Goal: Check status: Check status

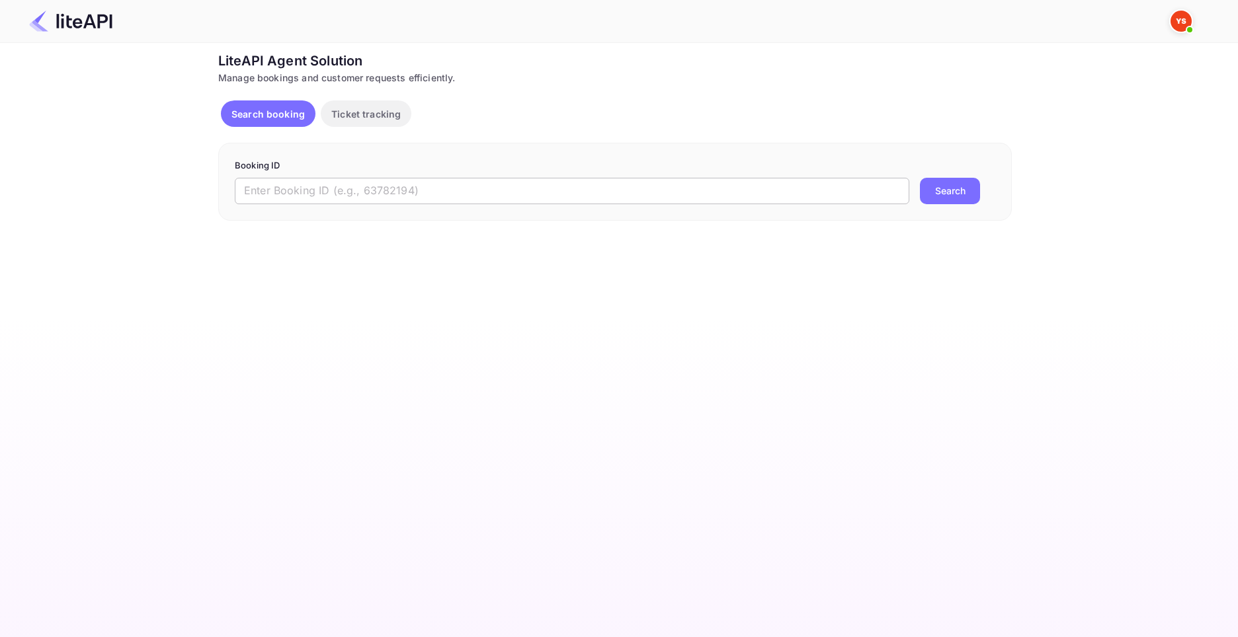
click at [476, 191] on input "text" at bounding box center [572, 191] width 674 height 26
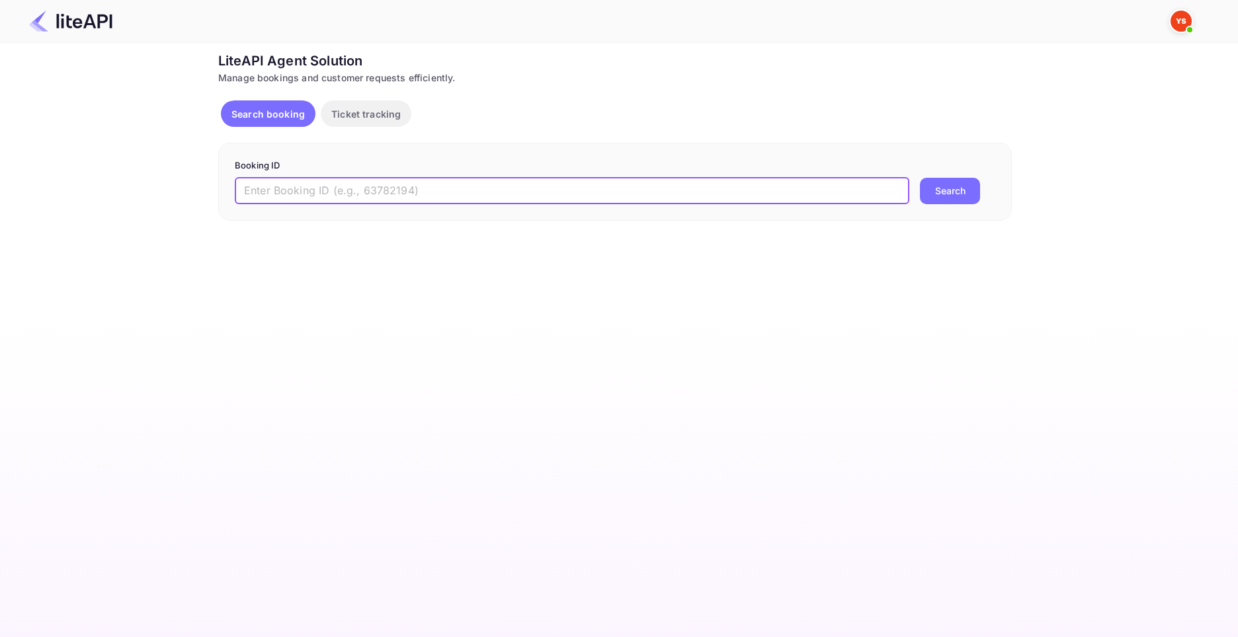
paste input "9128499"
type input "9128499"
click at [920, 178] on button "Search" at bounding box center [950, 191] width 60 height 26
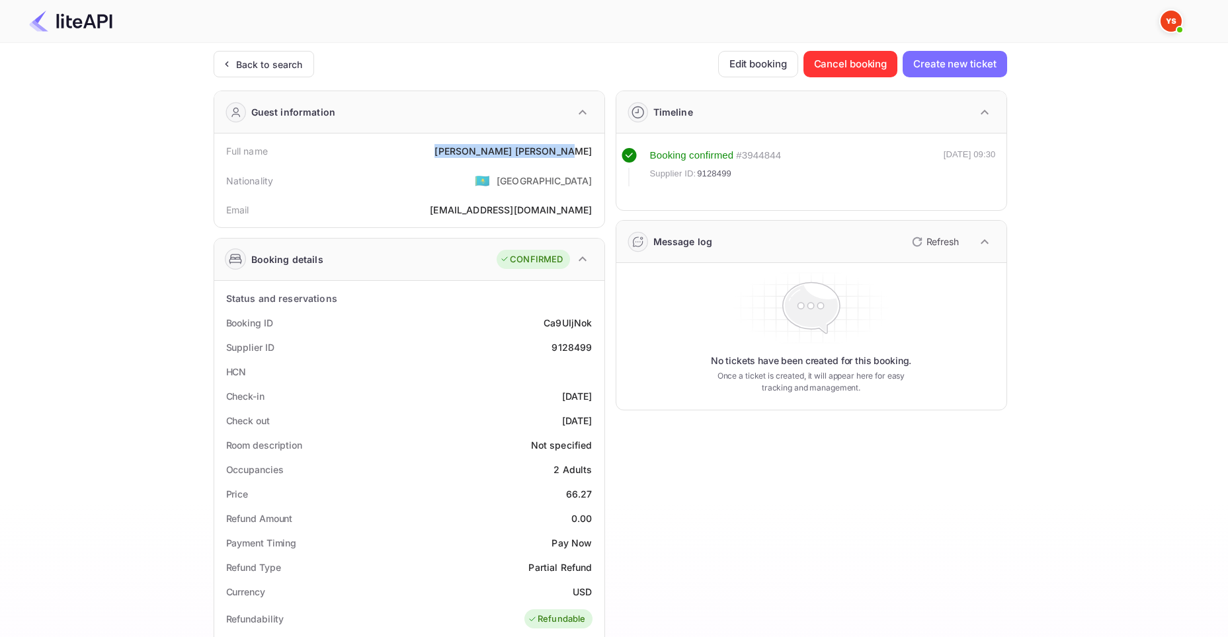
drag, startPoint x: 520, startPoint y: 153, endPoint x: 593, endPoint y: 152, distance: 72.8
click at [593, 152] on div "Full name [PERSON_NAME]" at bounding box center [410, 151] width 380 height 24
copy div "[PERSON_NAME]"
drag, startPoint x: 566, startPoint y: 496, endPoint x: 594, endPoint y: 500, distance: 28.1
click at [594, 500] on div "Price 66.27" at bounding box center [410, 494] width 380 height 24
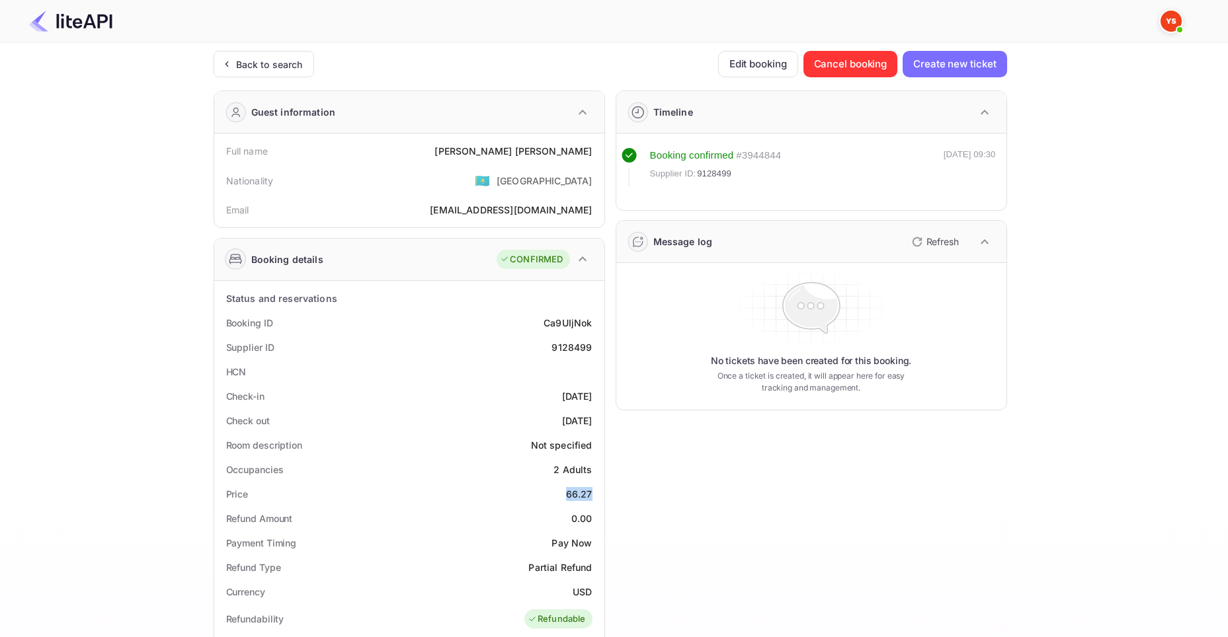
copy div "66.27"
drag, startPoint x: 572, startPoint y: 591, endPoint x: 592, endPoint y: 592, distance: 19.9
click at [592, 592] on div "USD" at bounding box center [582, 592] width 19 height 14
copy div "USD"
click at [292, 67] on div "Back to search" at bounding box center [269, 65] width 67 height 14
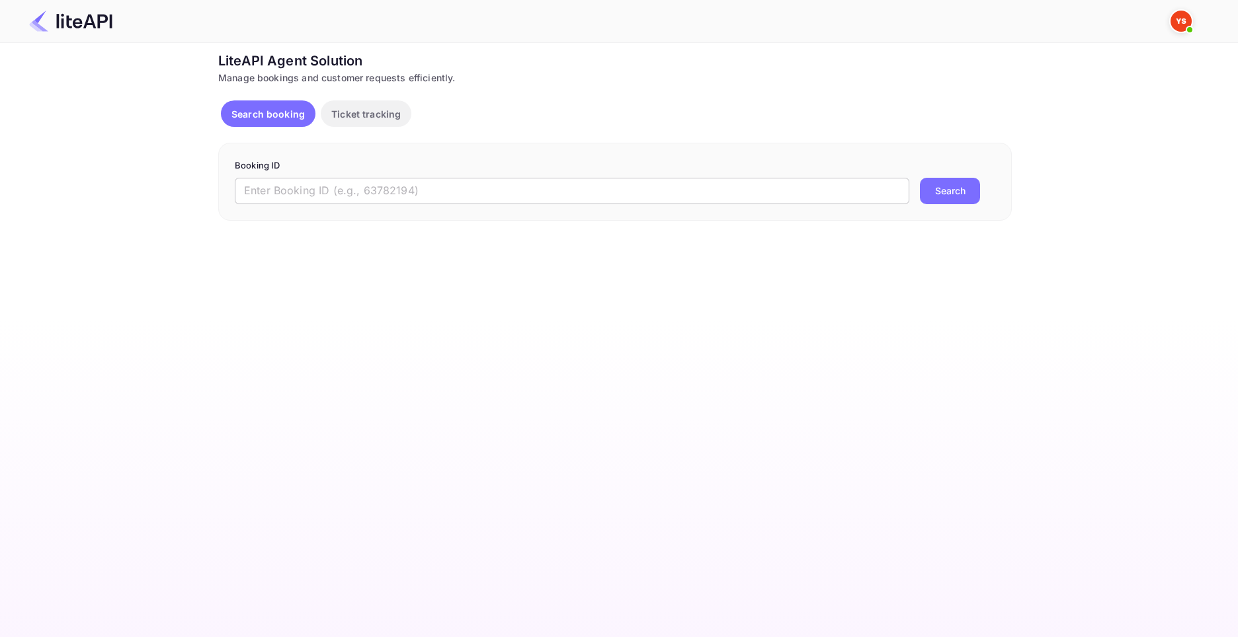
click at [518, 193] on input "text" at bounding box center [572, 191] width 674 height 26
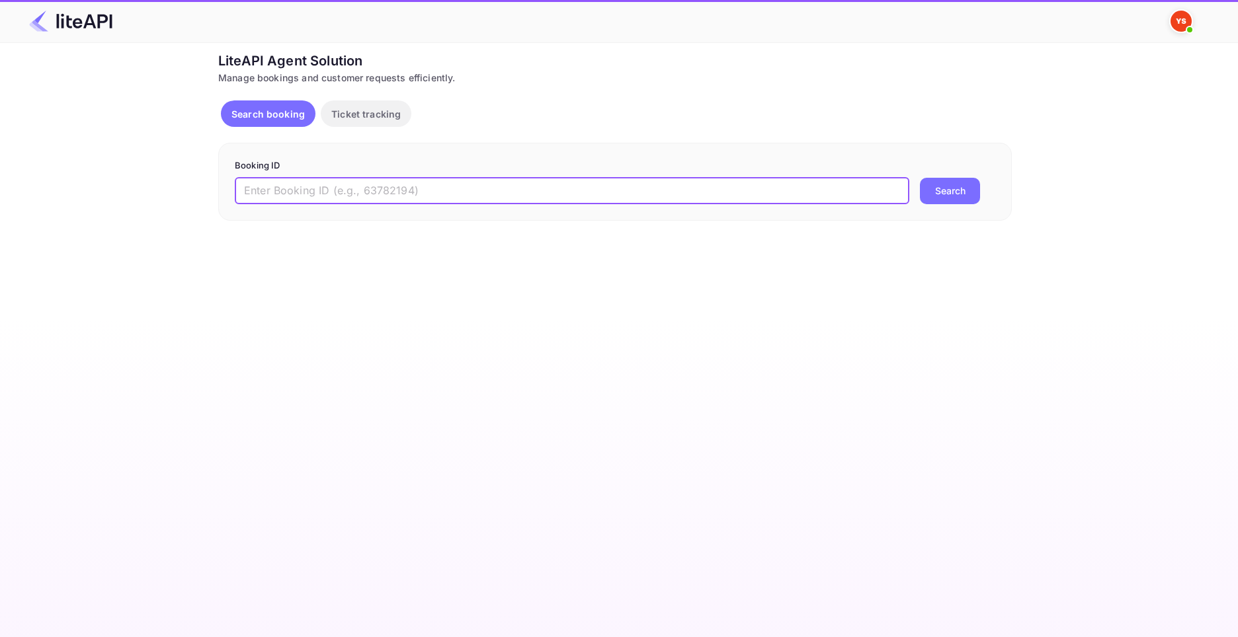
paste input "9032603"
type input "9032603"
click at [920, 178] on button "Search" at bounding box center [950, 191] width 60 height 26
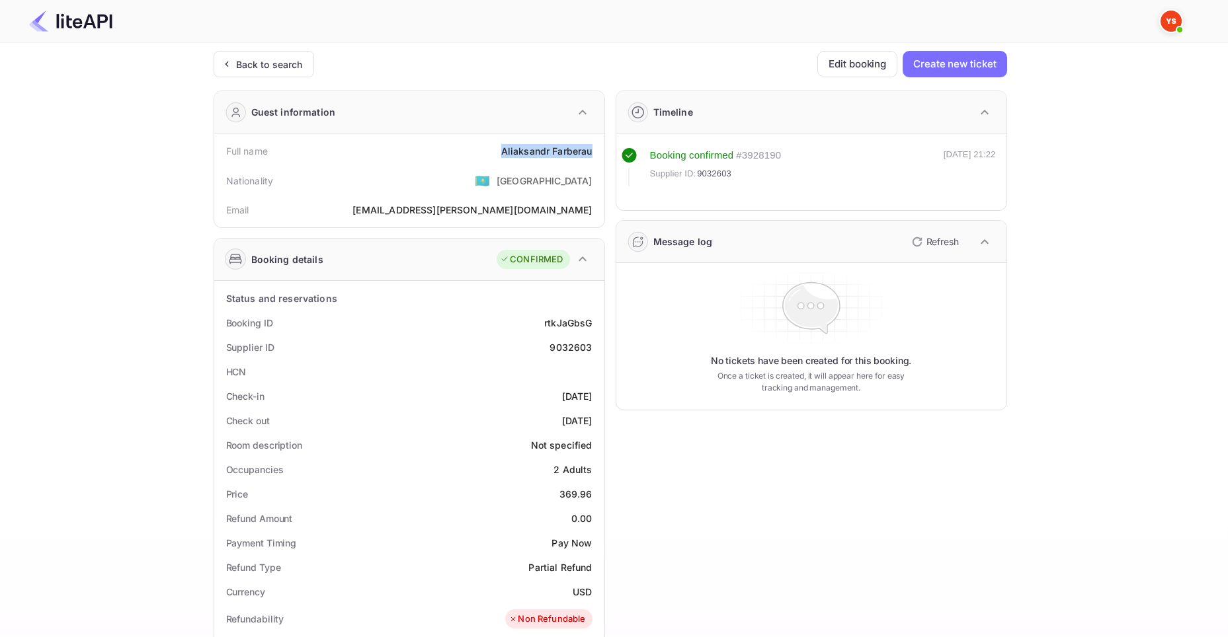
drag, startPoint x: 506, startPoint y: 151, endPoint x: 594, endPoint y: 153, distance: 88.0
click at [594, 153] on div "Full name [PERSON_NAME]" at bounding box center [410, 151] width 380 height 24
copy div "[PERSON_NAME]"
drag, startPoint x: 561, startPoint y: 492, endPoint x: 592, endPoint y: 495, distance: 31.2
click at [592, 495] on div "369.96" at bounding box center [575, 494] width 33 height 14
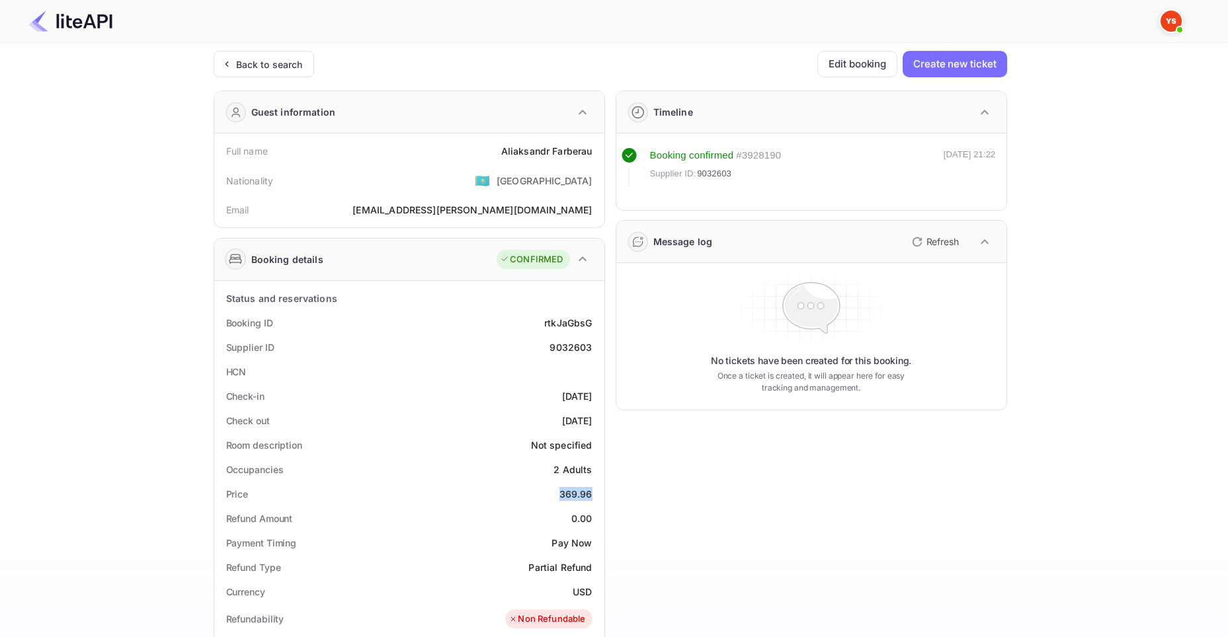
copy div "369.96"
drag, startPoint x: 579, startPoint y: 591, endPoint x: 591, endPoint y: 592, distance: 12.0
click at [591, 592] on div "USD" at bounding box center [582, 592] width 19 height 14
copy div "USD"
